Goal: Complete application form: Complete application form

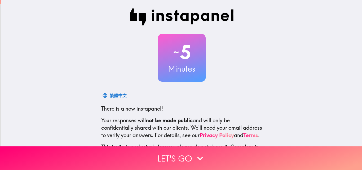
scroll to position [51, 0]
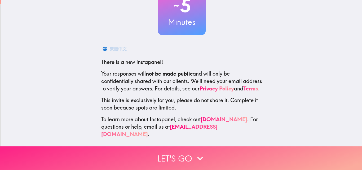
click at [182, 153] on button "Let's go" at bounding box center [181, 158] width 362 height 24
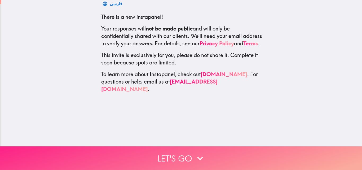
scroll to position [0, 0]
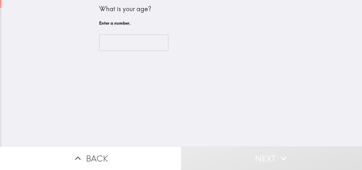
click at [128, 44] on input "number" at bounding box center [133, 42] width 69 height 16
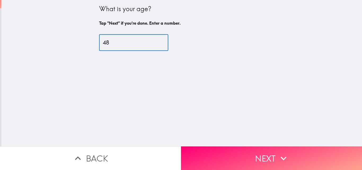
type input "48"
click at [207, 155] on button "Next" at bounding box center [271, 158] width 181 height 24
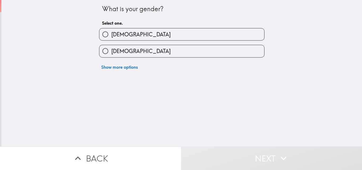
click at [111, 54] on span "[DEMOGRAPHIC_DATA]" at bounding box center [140, 50] width 59 height 7
click at [110, 54] on input "[DEMOGRAPHIC_DATA]" at bounding box center [106, 51] width 12 height 12
radio input "true"
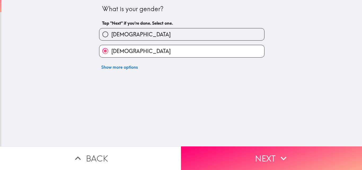
click at [209, 152] on button "Next" at bounding box center [271, 158] width 181 height 24
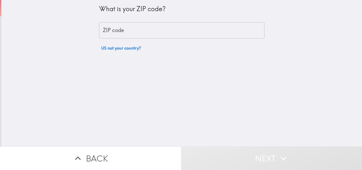
click at [114, 31] on input "ZIP code" at bounding box center [182, 30] width 166 height 16
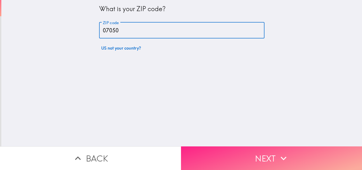
type input "07050"
click at [243, 158] on button "Next" at bounding box center [271, 158] width 181 height 24
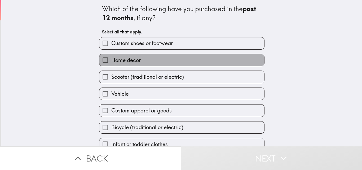
click at [162, 61] on label "Home decor" at bounding box center [182, 60] width 165 height 12
click at [111, 61] on input "Home decor" at bounding box center [106, 60] width 12 height 12
checkbox input "true"
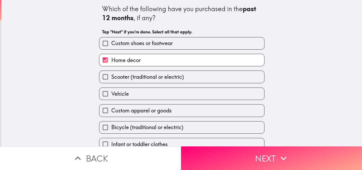
scroll to position [25, 0]
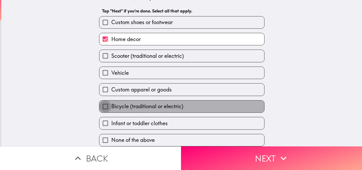
click at [105, 104] on input "Bicycle (traditional or electric)" at bounding box center [106, 107] width 12 height 12
checkbox input "true"
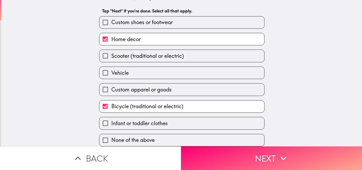
click at [102, 118] on input "Infant or toddler clothes" at bounding box center [106, 123] width 12 height 12
checkbox input "true"
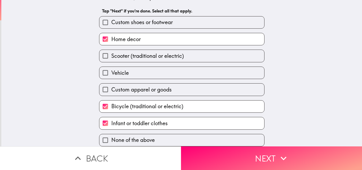
click at [173, 86] on label "Custom apparel or goods" at bounding box center [182, 90] width 165 height 12
click at [111, 86] on input "Custom apparel or goods" at bounding box center [106, 90] width 12 height 12
checkbox input "true"
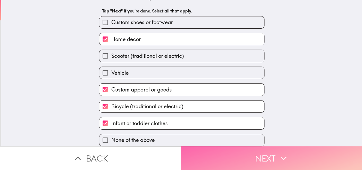
click at [203, 150] on button "Next" at bounding box center [271, 158] width 181 height 24
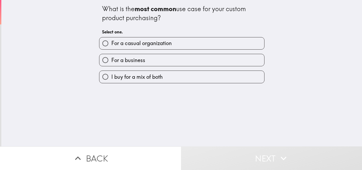
click at [111, 45] on span "For a casual organization" at bounding box center [141, 43] width 61 height 7
click at [111, 45] on input "For a casual organization" at bounding box center [106, 43] width 12 height 12
radio input "true"
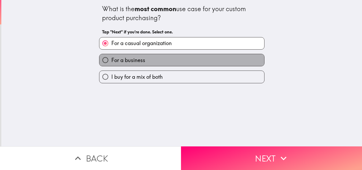
click at [146, 60] on label "For a business" at bounding box center [182, 60] width 165 height 12
click at [111, 60] on input "For a business" at bounding box center [106, 60] width 12 height 12
radio input "true"
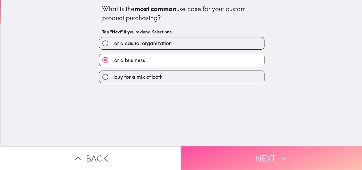
click at [214, 149] on button "Next" at bounding box center [271, 158] width 181 height 24
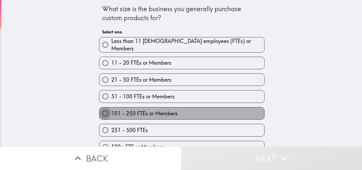
click at [106, 112] on input "101 - 250 FTEs or Members" at bounding box center [106, 113] width 12 height 12
radio input "true"
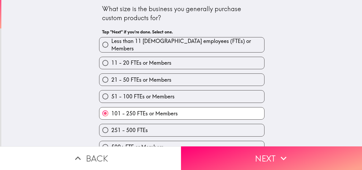
click at [213, 150] on button "Next" at bounding box center [271, 158] width 181 height 24
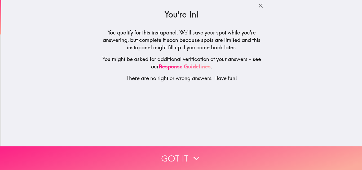
click at [134, 158] on button "Got it" at bounding box center [181, 158] width 362 height 24
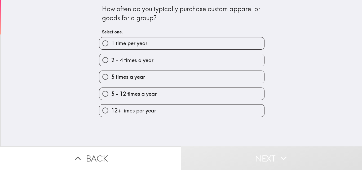
click at [140, 61] on span "2 - 4 times a year" at bounding box center [132, 60] width 42 height 7
click at [111, 61] on input "2 - 4 times a year" at bounding box center [106, 60] width 12 height 12
radio input "true"
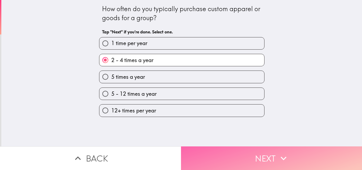
click at [204, 152] on button "Next" at bounding box center [271, 158] width 181 height 24
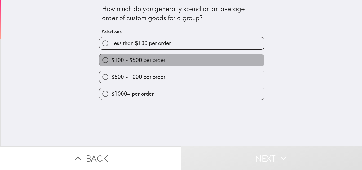
click at [145, 60] on span "$100 - $500 per order" at bounding box center [138, 60] width 54 height 7
click at [111, 60] on input "$100 - $500 per order" at bounding box center [106, 60] width 12 height 12
radio input "true"
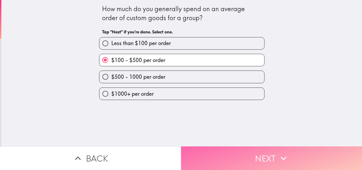
click at [198, 148] on button "Next" at bounding box center [271, 158] width 181 height 24
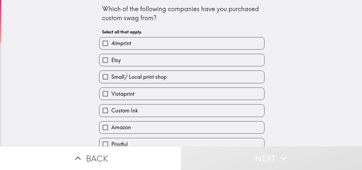
click at [111, 110] on span "Custom Ink" at bounding box center [124, 110] width 27 height 7
click at [111, 110] on input "Custom Ink" at bounding box center [106, 111] width 12 height 12
checkbox input "true"
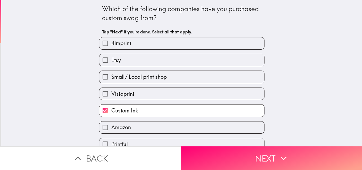
click at [111, 127] on span "Amazon" at bounding box center [121, 127] width 20 height 7
click at [111, 127] on input "Amazon" at bounding box center [106, 128] width 12 height 12
checkbox input "true"
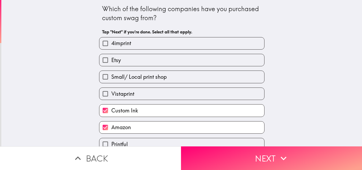
click at [111, 43] on span "4imprint" at bounding box center [121, 43] width 20 height 7
click at [109, 43] on input "4imprint" at bounding box center [106, 43] width 12 height 12
checkbox input "true"
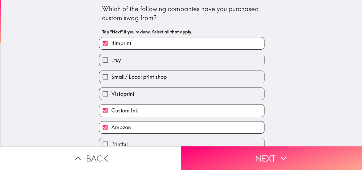
scroll to position [25, 0]
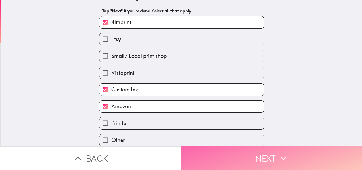
click at [197, 150] on button "Next" at bounding box center [271, 158] width 181 height 24
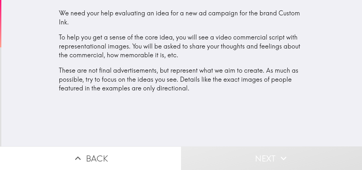
click at [118, 154] on button "Back" at bounding box center [90, 158] width 181 height 24
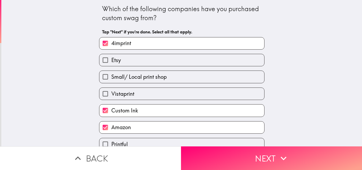
scroll to position [25, 0]
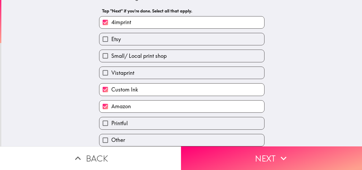
click at [103, 54] on input "Small/ Local print shop" at bounding box center [106, 56] width 12 height 12
checkbox input "true"
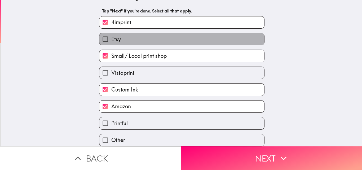
click at [114, 36] on span "Etsy" at bounding box center [116, 39] width 10 height 7
click at [111, 35] on input "Etsy" at bounding box center [106, 39] width 12 height 12
checkbox input "true"
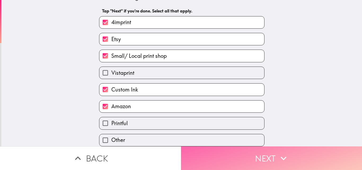
click at [245, 152] on button "Next" at bounding box center [271, 158] width 181 height 24
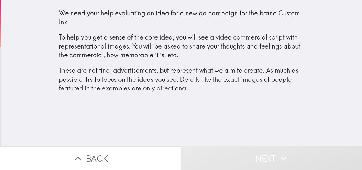
click at [223, 158] on button "Next" at bounding box center [271, 158] width 181 height 24
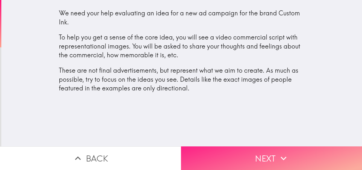
click at [242, 157] on button "Next" at bounding box center [271, 158] width 181 height 24
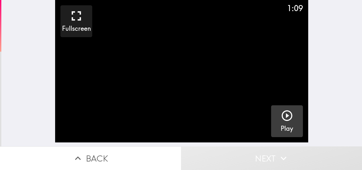
click at [283, 116] on icon "button" at bounding box center [287, 115] width 11 height 11
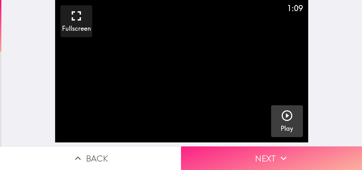
click at [256, 152] on button "Next" at bounding box center [271, 158] width 181 height 24
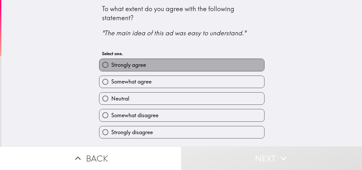
click at [120, 66] on span "Strongly agree" at bounding box center [128, 64] width 35 height 7
click at [111, 66] on input "Strongly agree" at bounding box center [106, 65] width 12 height 12
radio input "true"
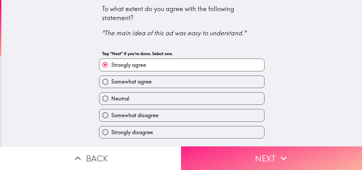
click at [204, 154] on button "Next" at bounding box center [271, 158] width 181 height 24
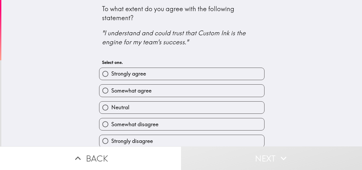
click at [124, 73] on span "Strongly agree" at bounding box center [128, 73] width 35 height 7
click at [111, 73] on input "Strongly agree" at bounding box center [106, 74] width 12 height 12
radio input "true"
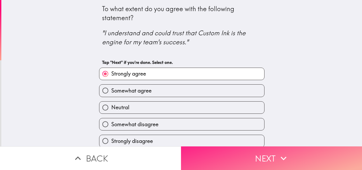
click at [206, 152] on button "Next" at bounding box center [271, 158] width 181 height 24
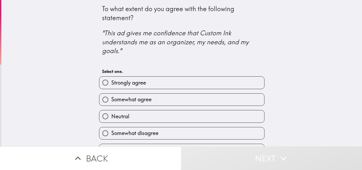
click at [158, 83] on label "Strongly agree" at bounding box center [182, 83] width 165 height 12
click at [111, 83] on input "Strongly agree" at bounding box center [106, 83] width 12 height 12
radio input "true"
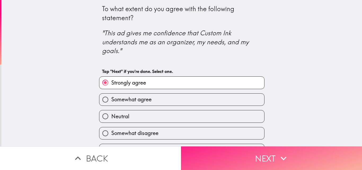
click at [230, 155] on button "Next" at bounding box center [271, 158] width 181 height 24
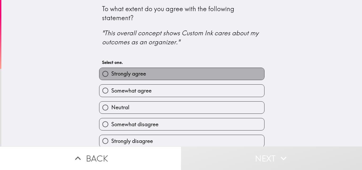
click at [142, 73] on span "Strongly agree" at bounding box center [128, 73] width 35 height 7
click at [111, 73] on input "Strongly agree" at bounding box center [106, 74] width 12 height 12
radio input "true"
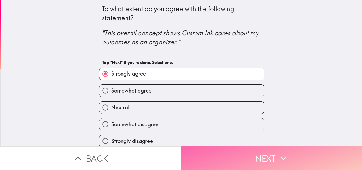
click at [195, 156] on button "Next" at bounding box center [271, 158] width 181 height 24
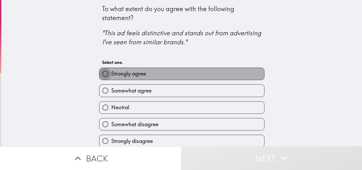
click at [107, 76] on input "Strongly agree" at bounding box center [106, 74] width 12 height 12
radio input "true"
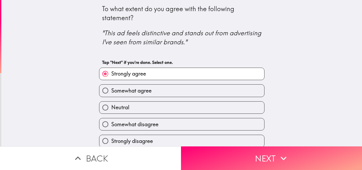
scroll to position [5, 0]
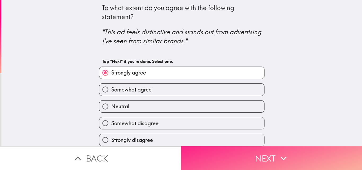
click at [234, 152] on button "Next" at bounding box center [271, 158] width 181 height 24
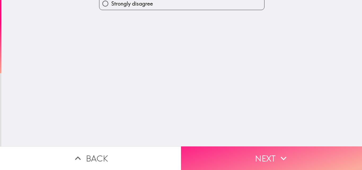
scroll to position [0, 0]
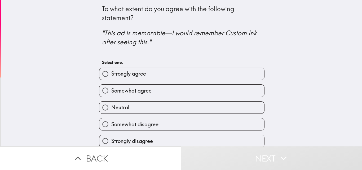
click at [156, 91] on label "Somewhat agree" at bounding box center [182, 91] width 165 height 12
click at [111, 91] on input "Somewhat agree" at bounding box center [106, 91] width 12 height 12
radio input "true"
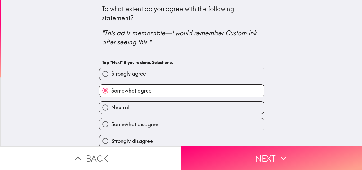
scroll to position [5, 0]
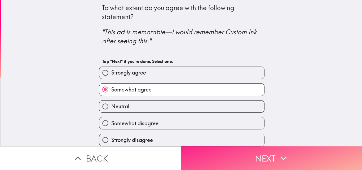
click at [241, 160] on button "Next" at bounding box center [271, 158] width 181 height 24
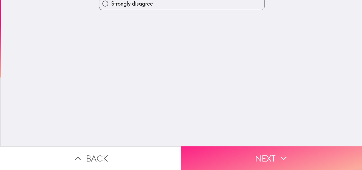
scroll to position [0, 0]
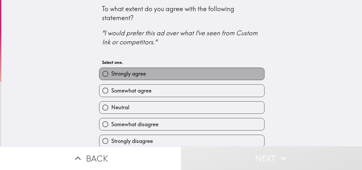
click at [135, 76] on span "Strongly agree" at bounding box center [128, 73] width 35 height 7
click at [111, 76] on input "Strongly agree" at bounding box center [106, 74] width 12 height 12
radio input "true"
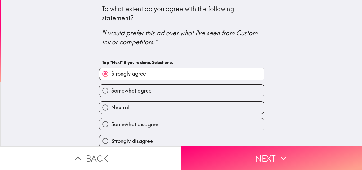
scroll to position [5, 0]
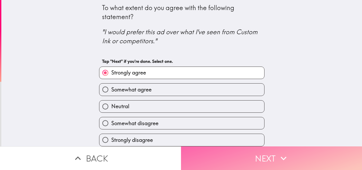
click at [214, 150] on button "Next" at bounding box center [271, 158] width 181 height 24
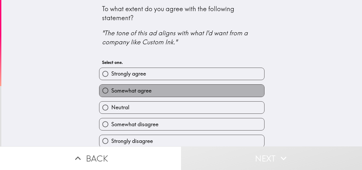
click at [143, 90] on span "Somewhat agree" at bounding box center [131, 90] width 40 height 7
click at [111, 90] on input "Somewhat agree" at bounding box center [106, 91] width 12 height 12
radio input "true"
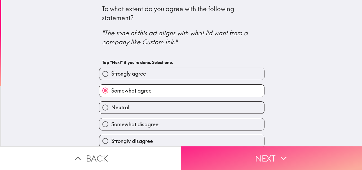
click at [200, 151] on button "Next" at bounding box center [271, 158] width 181 height 24
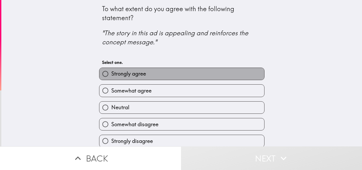
click at [137, 75] on span "Strongly agree" at bounding box center [128, 73] width 35 height 7
click at [111, 75] on input "Strongly agree" at bounding box center [106, 74] width 12 height 12
radio input "true"
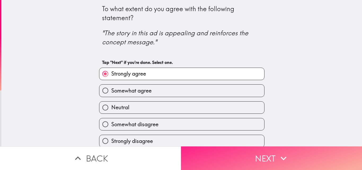
click at [233, 153] on button "Next" at bounding box center [271, 158] width 181 height 24
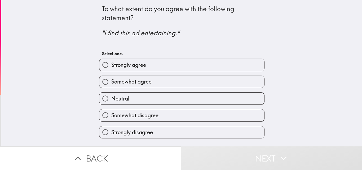
click at [122, 66] on span "Strongly agree" at bounding box center [128, 64] width 35 height 7
click at [111, 66] on input "Strongly agree" at bounding box center [106, 65] width 12 height 12
radio input "true"
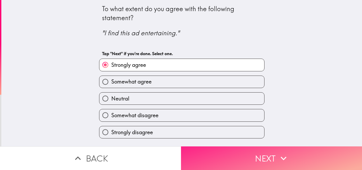
click at [220, 154] on button "Next" at bounding box center [271, 158] width 181 height 24
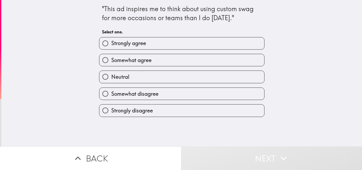
click at [122, 43] on span "Strongly agree" at bounding box center [128, 43] width 35 height 7
click at [111, 43] on input "Strongly agree" at bounding box center [106, 43] width 12 height 12
radio input "true"
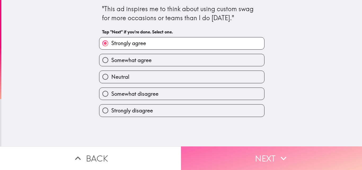
click at [213, 155] on button "Next" at bounding box center [271, 158] width 181 height 24
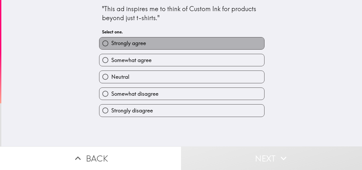
click at [132, 45] on span "Strongly agree" at bounding box center [128, 43] width 35 height 7
click at [111, 45] on input "Strongly agree" at bounding box center [106, 43] width 12 height 12
radio input "true"
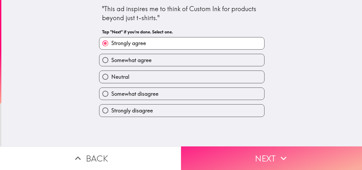
click at [214, 150] on button "Next" at bounding box center [271, 158] width 181 height 24
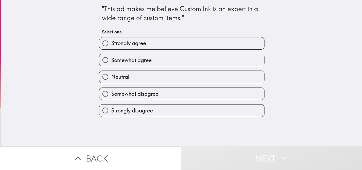
click at [135, 62] on span "Somewhat agree" at bounding box center [131, 60] width 40 height 7
click at [111, 62] on input "Somewhat agree" at bounding box center [106, 60] width 12 height 12
radio input "true"
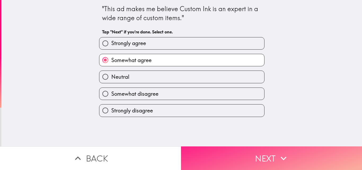
click at [213, 153] on button "Next" at bounding box center [271, 158] width 181 height 24
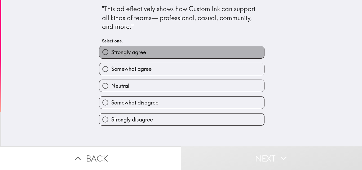
click at [133, 50] on span "Strongly agree" at bounding box center [128, 52] width 35 height 7
click at [111, 50] on input "Strongly agree" at bounding box center [106, 52] width 12 height 12
radio input "true"
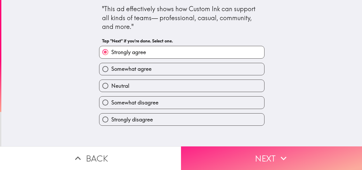
click at [222, 151] on button "Next" at bounding box center [271, 158] width 181 height 24
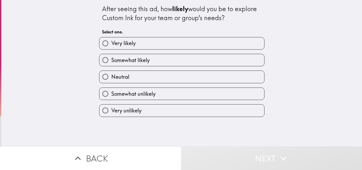
click at [126, 44] on span "Very likely" at bounding box center [123, 43] width 24 height 7
click at [111, 44] on input "Very likely" at bounding box center [106, 43] width 12 height 12
radio input "true"
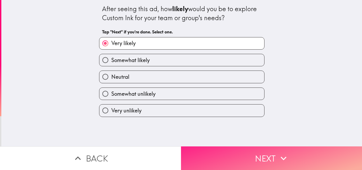
click at [229, 160] on button "Next" at bounding box center [271, 158] width 181 height 24
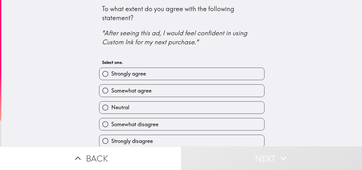
click at [161, 73] on label "Strongly agree" at bounding box center [182, 74] width 165 height 12
click at [111, 73] on input "Strongly agree" at bounding box center [106, 74] width 12 height 12
radio input "true"
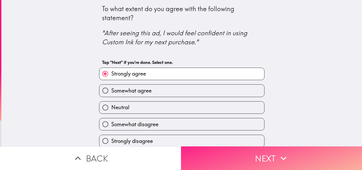
click at [239, 154] on button "Next" at bounding box center [271, 158] width 181 height 24
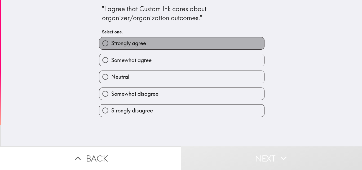
click at [144, 47] on label "Strongly agree" at bounding box center [182, 43] width 165 height 12
click at [111, 47] on input "Strongly agree" at bounding box center [106, 43] width 12 height 12
radio input "true"
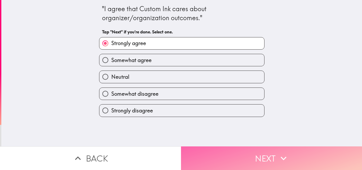
click at [230, 155] on button "Next" at bounding box center [271, 158] width 181 height 24
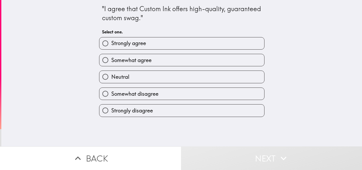
click at [143, 60] on span "Somewhat agree" at bounding box center [131, 60] width 40 height 7
click at [111, 60] on input "Somewhat agree" at bounding box center [106, 60] width 12 height 12
radio input "true"
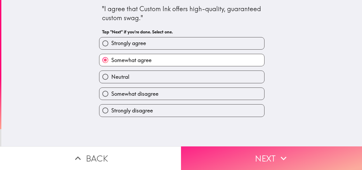
click at [210, 156] on button "Next" at bounding box center [271, 158] width 181 height 24
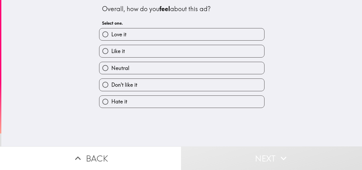
click at [124, 34] on label "Love it" at bounding box center [182, 34] width 165 height 12
click at [111, 34] on input "Love it" at bounding box center [106, 34] width 12 height 12
radio input "true"
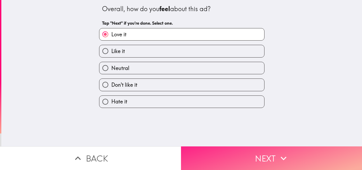
click at [236, 154] on button "Next" at bounding box center [271, 158] width 181 height 24
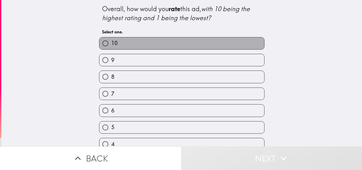
click at [117, 45] on label "10" at bounding box center [182, 43] width 165 height 12
click at [111, 45] on input "10" at bounding box center [106, 43] width 12 height 12
radio input "true"
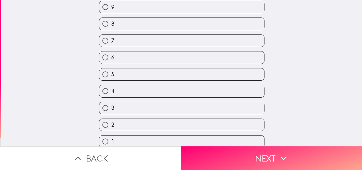
scroll to position [59, 0]
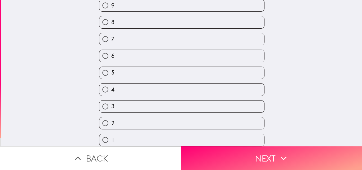
click at [206, 157] on button "Next" at bounding box center [271, 158] width 181 height 24
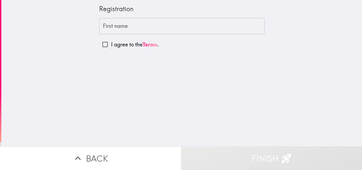
click at [119, 27] on input "First name" at bounding box center [182, 26] width 166 height 16
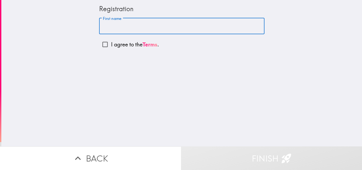
click at [101, 45] on input "I agree to the Terms ." at bounding box center [105, 44] width 12 height 12
checkbox input "true"
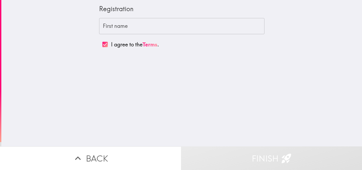
click at [114, 28] on div "First name First name" at bounding box center [182, 26] width 166 height 16
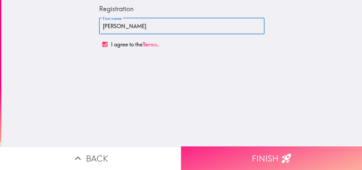
type input "[PERSON_NAME]"
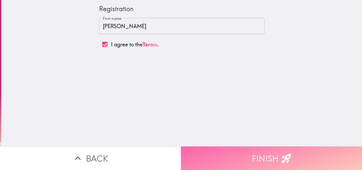
click at [199, 153] on button "Finish" at bounding box center [271, 158] width 181 height 24
